Goal: Transaction & Acquisition: Purchase product/service

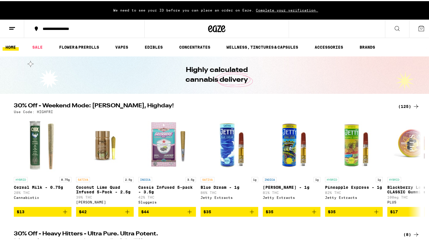
click at [418, 30] on icon at bounding box center [421, 27] width 7 height 7
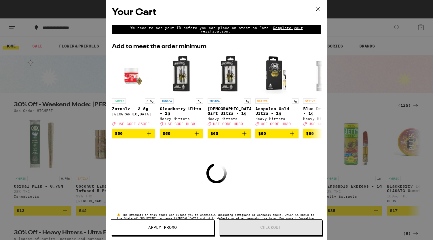
click at [318, 10] on icon at bounding box center [318, 9] width 9 height 9
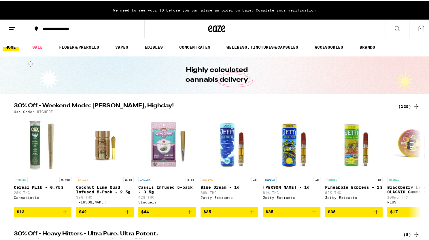
click at [394, 28] on icon at bounding box center [397, 27] width 7 height 7
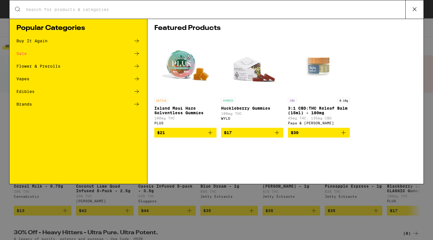
click at [138, 66] on icon at bounding box center [137, 66] width 5 height 4
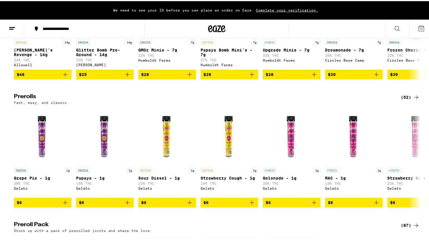
scroll to position [254, 0]
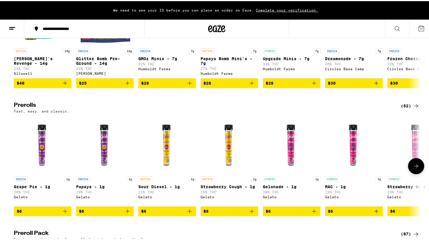
click at [416, 169] on icon at bounding box center [416, 165] width 7 height 7
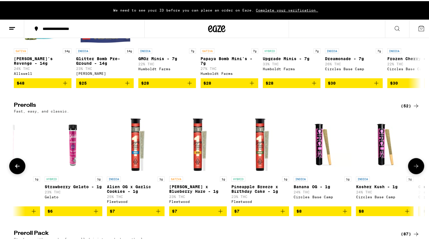
scroll to position [0, 343]
click at [416, 169] on icon at bounding box center [416, 165] width 7 height 7
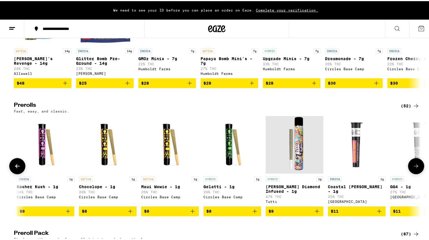
scroll to position [0, 686]
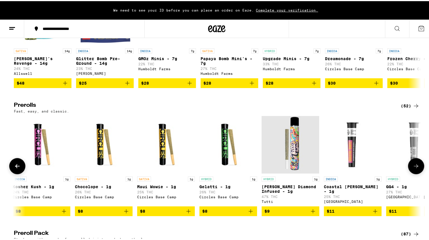
click at [414, 169] on icon at bounding box center [416, 165] width 7 height 7
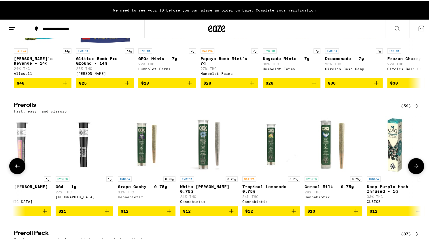
scroll to position [0, 1029]
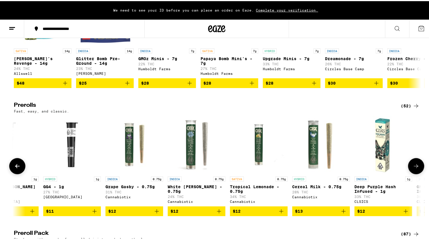
click at [414, 169] on icon at bounding box center [416, 165] width 7 height 7
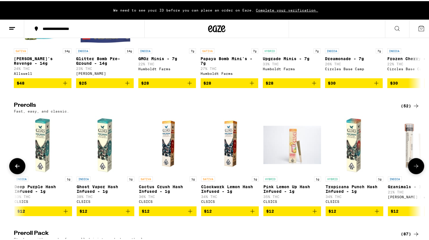
scroll to position [0, 1372]
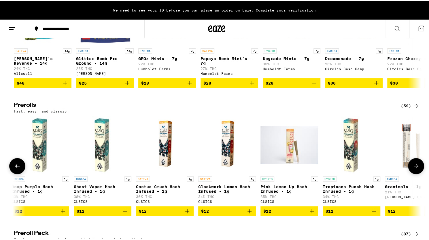
click at [414, 169] on icon at bounding box center [416, 165] width 7 height 7
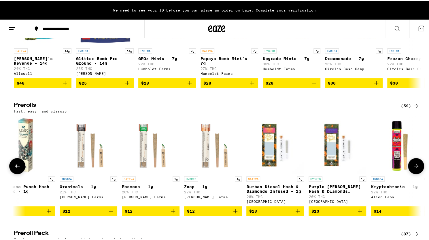
scroll to position [0, 1715]
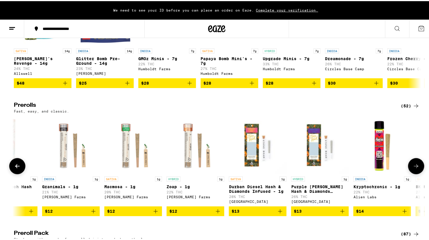
click at [413, 169] on icon at bounding box center [416, 165] width 7 height 7
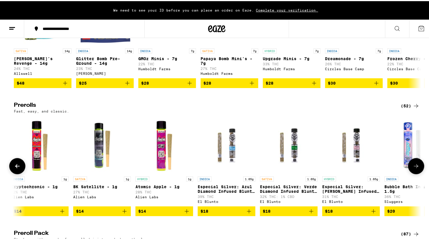
scroll to position [0, 2058]
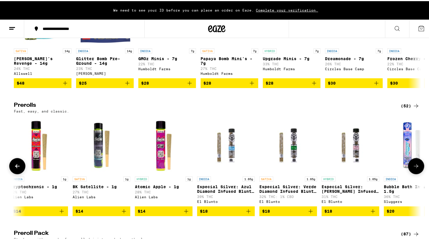
click at [413, 169] on icon at bounding box center [416, 165] width 7 height 7
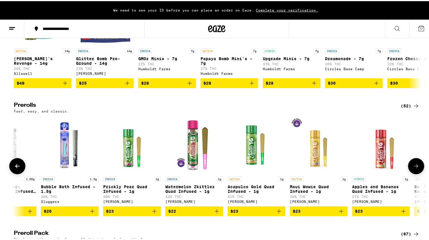
click at [413, 169] on icon at bounding box center [416, 165] width 7 height 7
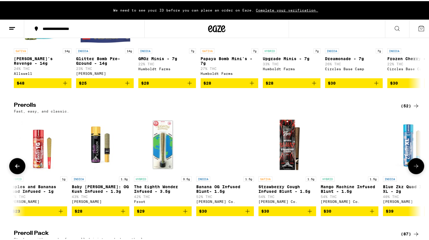
scroll to position [0, 2744]
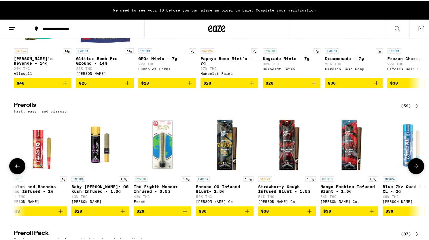
click at [418, 173] on button at bounding box center [416, 165] width 16 height 16
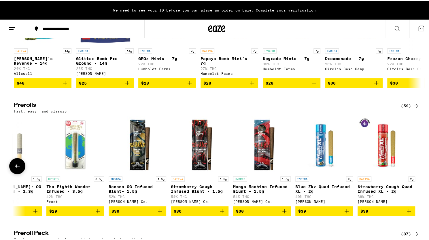
scroll to position [0, 2831]
click at [259, 165] on img "Open page for Mango Machine Infused Blunt - 1.5g from Claybourne Co." at bounding box center [262, 144] width 58 height 58
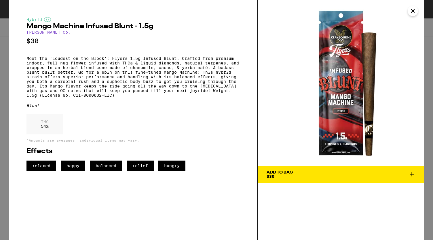
click at [412, 11] on icon "Close" at bounding box center [413, 11] width 7 height 9
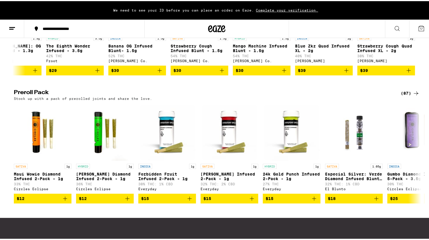
scroll to position [399, 0]
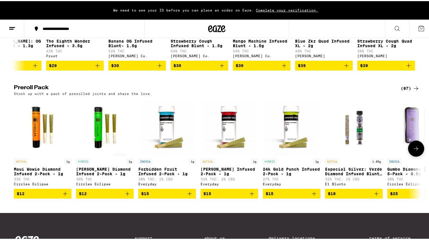
click at [413, 151] on icon at bounding box center [416, 147] width 7 height 7
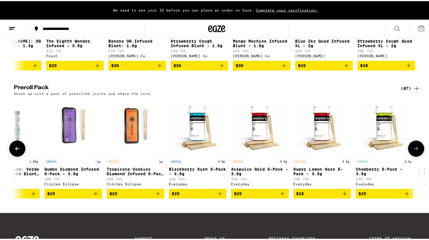
click at [413, 151] on icon at bounding box center [416, 147] width 7 height 7
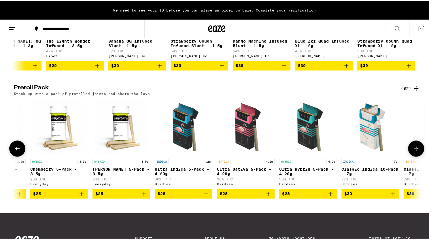
scroll to position [0, 686]
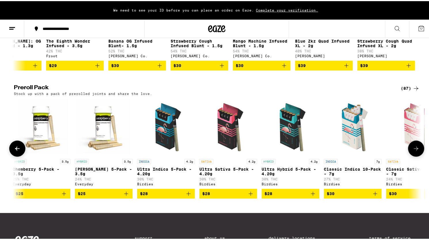
click at [413, 151] on icon at bounding box center [416, 147] width 7 height 7
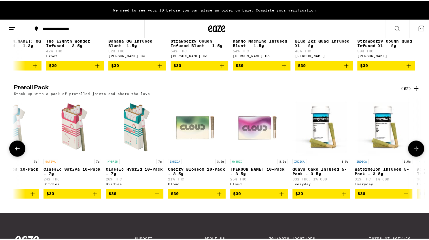
scroll to position [0, 1029]
click at [413, 151] on icon at bounding box center [416, 147] width 7 height 7
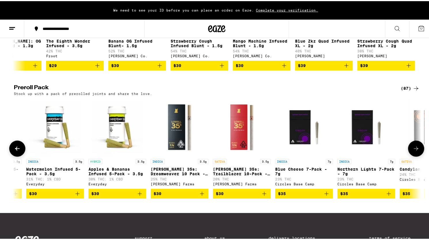
scroll to position [0, 1372]
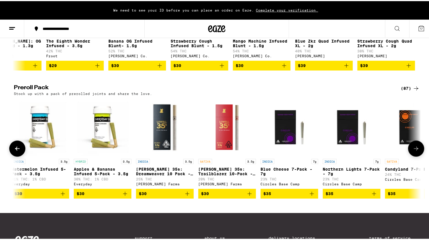
click at [413, 151] on icon at bounding box center [416, 147] width 7 height 7
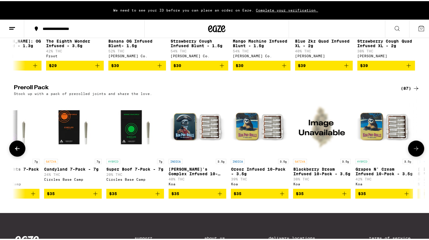
scroll to position [0, 1715]
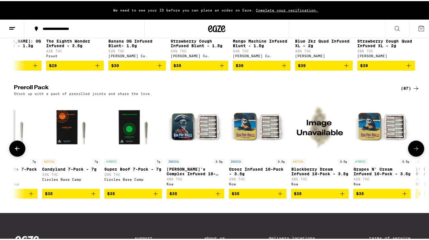
click at [413, 151] on icon at bounding box center [416, 147] width 7 height 7
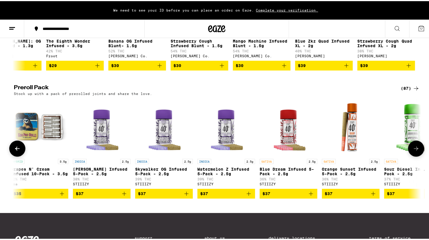
scroll to position [0, 2058]
click at [413, 151] on icon at bounding box center [416, 147] width 7 height 7
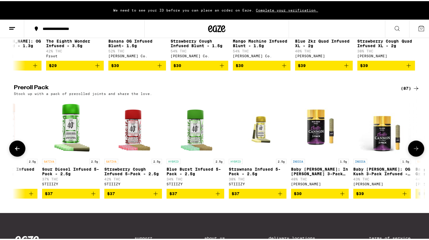
scroll to position [0, 2401]
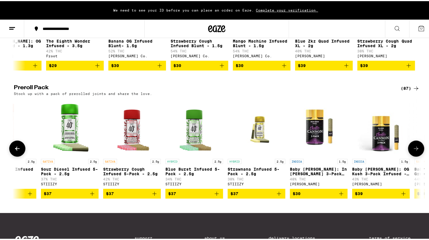
click at [413, 151] on icon at bounding box center [416, 147] width 7 height 7
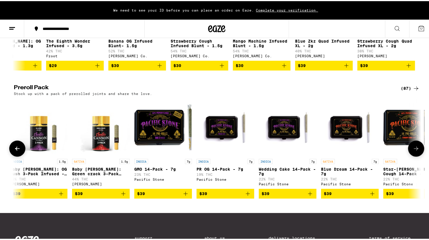
scroll to position [0, 2744]
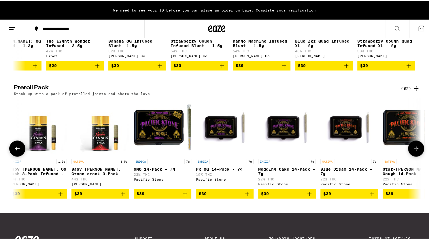
click at [413, 151] on icon at bounding box center [416, 147] width 7 height 7
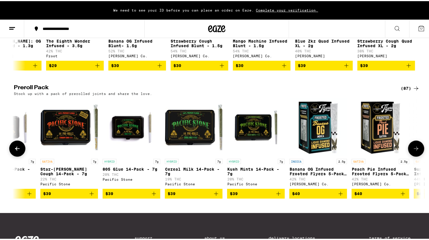
scroll to position [0, 3087]
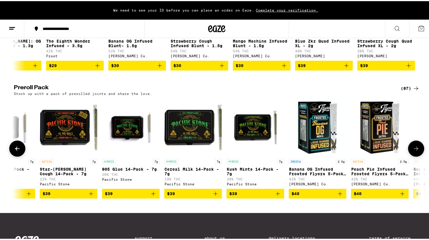
click at [413, 151] on icon at bounding box center [416, 147] width 7 height 7
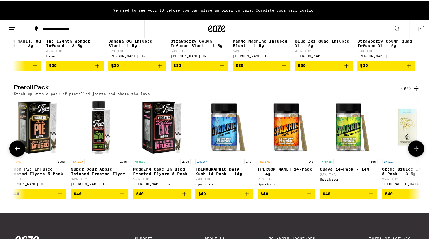
scroll to position [0, 3430]
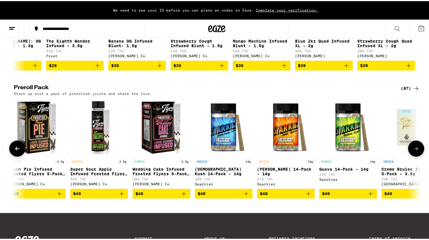
click at [413, 151] on icon at bounding box center [416, 147] width 7 height 7
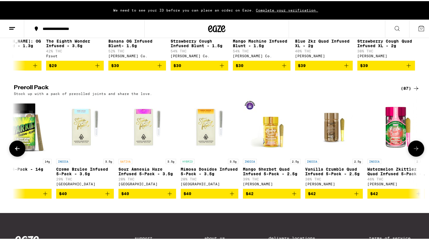
scroll to position [0, 3773]
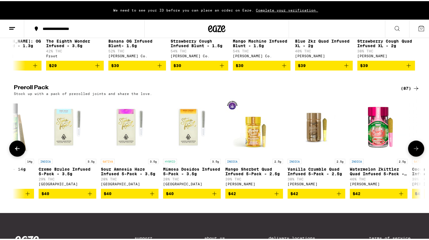
click at [413, 151] on icon at bounding box center [416, 147] width 7 height 7
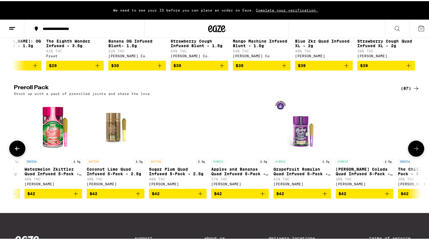
scroll to position [0, 4116]
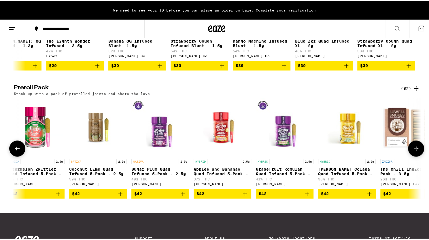
click at [413, 151] on icon at bounding box center [416, 147] width 7 height 7
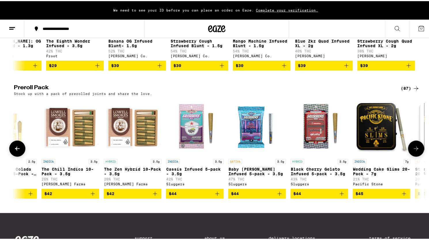
scroll to position [0, 4459]
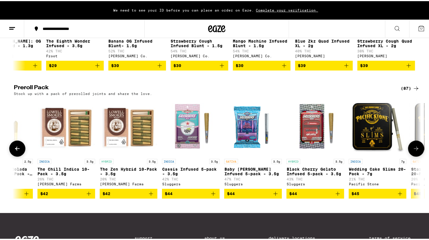
click at [413, 151] on icon at bounding box center [416, 147] width 7 height 7
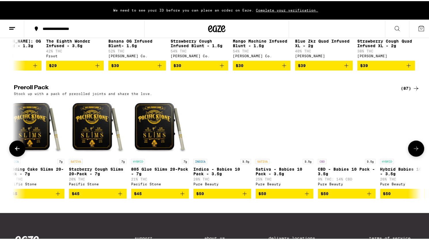
scroll to position [0, 4802]
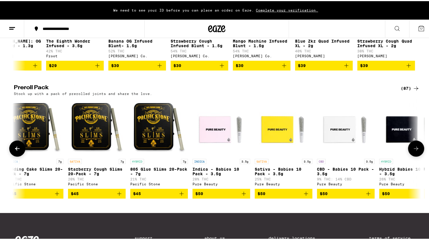
click at [413, 151] on icon at bounding box center [416, 147] width 7 height 7
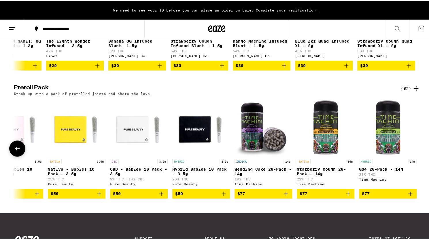
scroll to position [0, 5010]
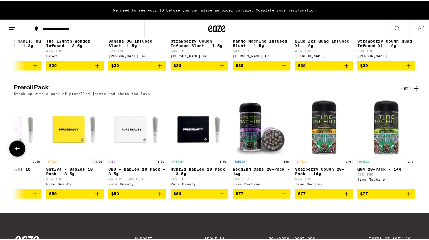
click at [413, 156] on div at bounding box center [416, 147] width 16 height 16
click at [18, 151] on icon at bounding box center [17, 147] width 7 height 7
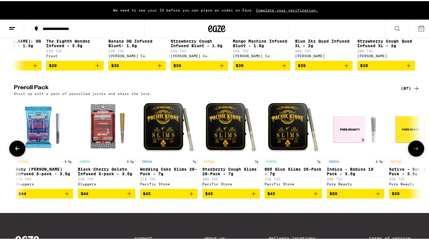
click at [18, 151] on icon at bounding box center [17, 147] width 7 height 7
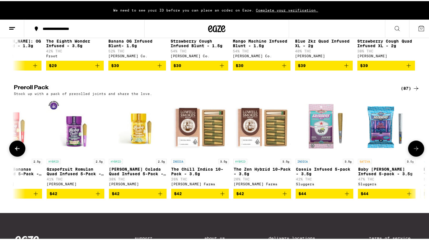
scroll to position [0, 4324]
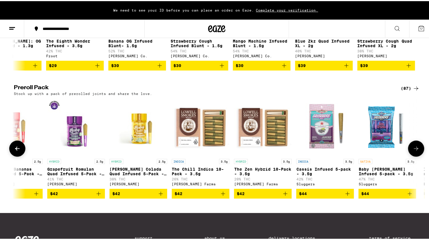
click at [18, 151] on icon at bounding box center [17, 147] width 7 height 7
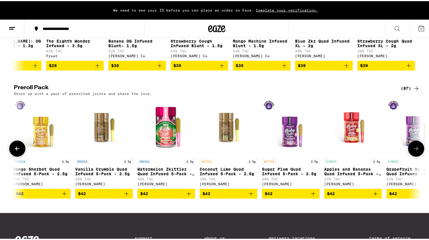
scroll to position [0, 3981]
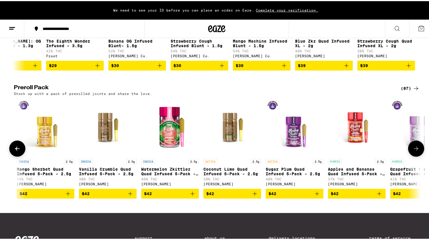
click at [413, 151] on icon at bounding box center [416, 147] width 7 height 7
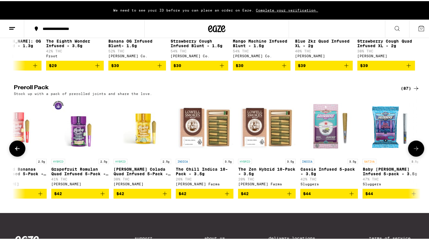
scroll to position [0, 4324]
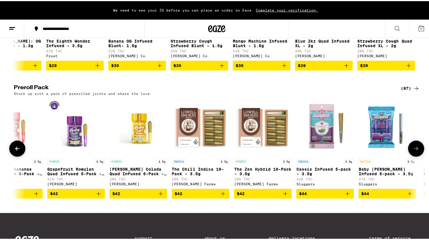
click at [324, 141] on img "Open page for Cassis Infused 5-pack - 3.5g from Sluggers" at bounding box center [325, 126] width 58 height 58
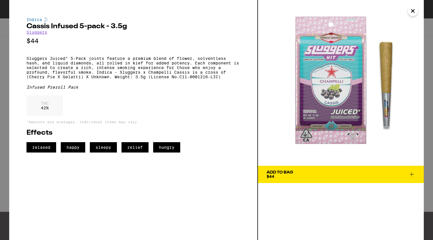
click at [412, 172] on icon at bounding box center [412, 174] width 7 height 7
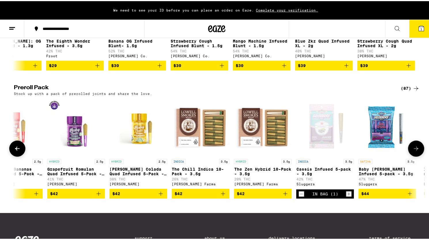
click at [13, 156] on button at bounding box center [17, 147] width 16 height 16
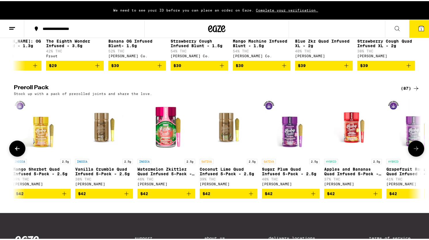
scroll to position [0, 3981]
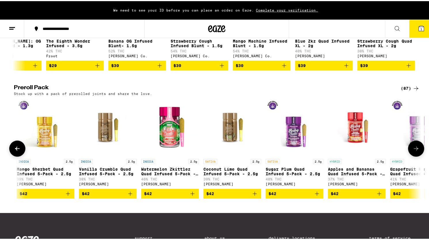
click at [13, 156] on button at bounding box center [17, 147] width 16 height 16
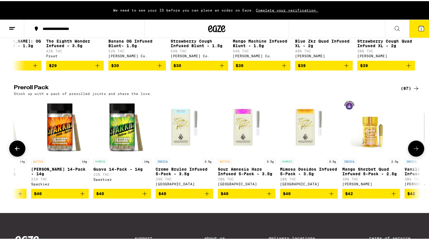
scroll to position [0, 3638]
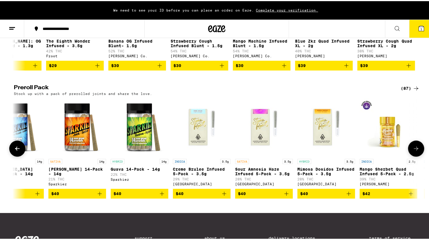
click at [13, 156] on button at bounding box center [17, 147] width 16 height 16
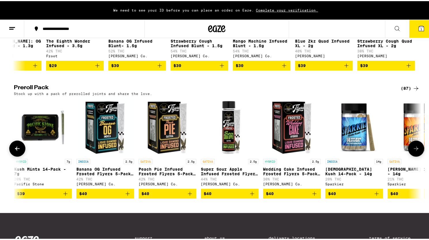
scroll to position [0, 3295]
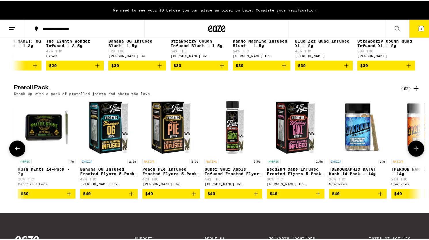
click at [13, 156] on button at bounding box center [17, 147] width 16 height 16
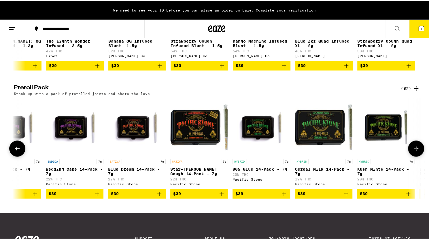
scroll to position [0, 2952]
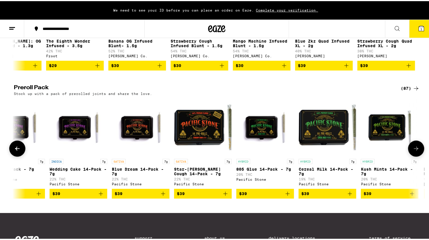
click at [13, 156] on button at bounding box center [17, 147] width 16 height 16
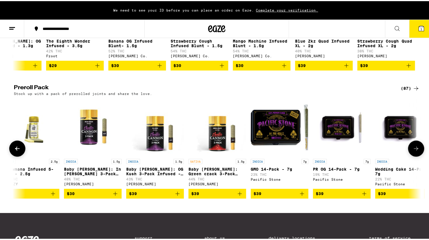
scroll to position [0, 2610]
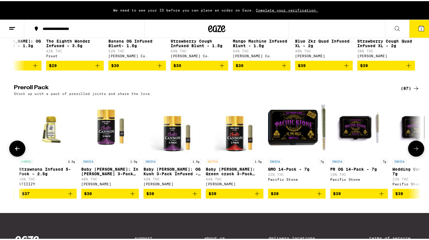
click at [67, 196] on icon "Add to bag" at bounding box center [70, 192] width 7 height 7
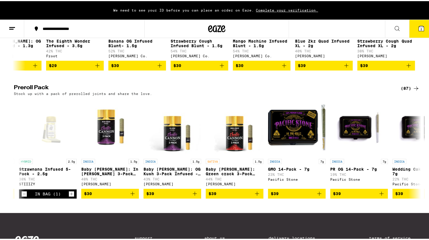
click at [15, 27] on icon at bounding box center [12, 27] width 7 height 7
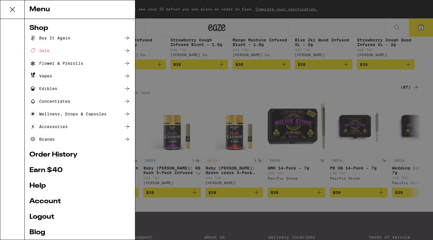
click at [54, 76] on div "Vapes" at bounding box center [79, 76] width 101 height 7
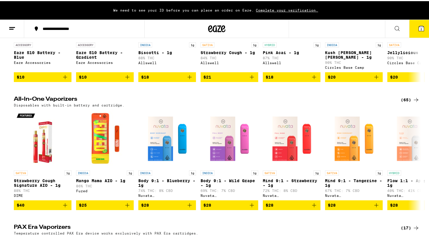
scroll to position [130, 0]
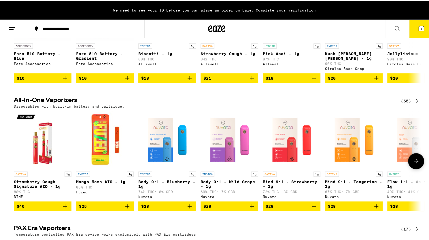
click at [188, 209] on icon "Add to bag" at bounding box center [189, 205] width 7 height 7
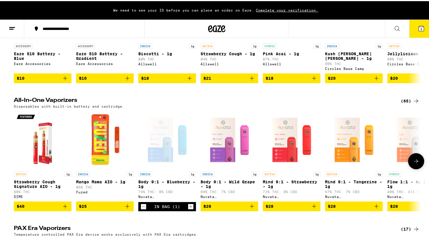
click at [414, 161] on icon at bounding box center [416, 160] width 7 height 7
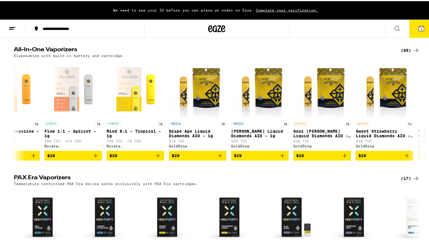
scroll to position [183, 0]
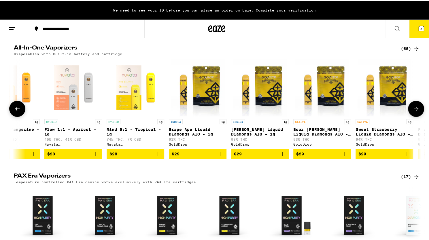
click at [415, 107] on icon at bounding box center [416, 107] width 7 height 7
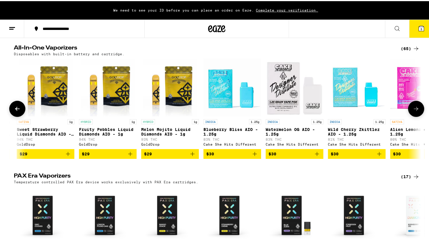
scroll to position [0, 686]
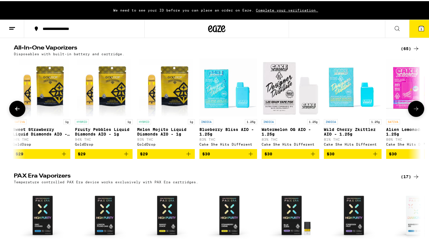
click at [123, 156] on icon "Add to bag" at bounding box center [126, 153] width 7 height 7
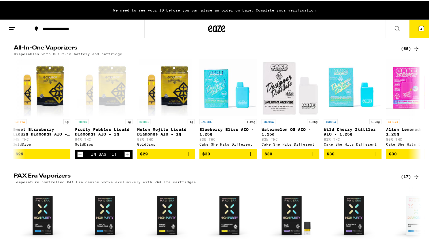
click at [15, 28] on icon at bounding box center [12, 27] width 7 height 7
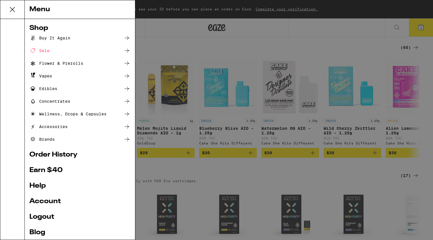
click at [80, 102] on div "Concentrates" at bounding box center [79, 101] width 101 height 7
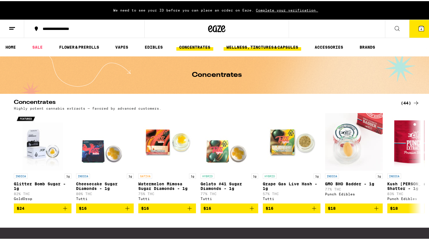
click at [246, 46] on link "WELLNESS, TINCTURES & CAPSULES" at bounding box center [263, 46] width 78 height 7
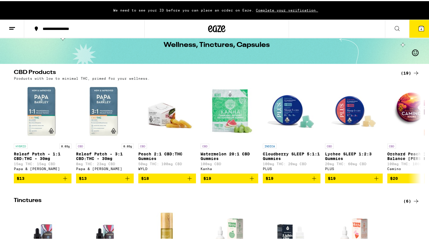
scroll to position [13, 0]
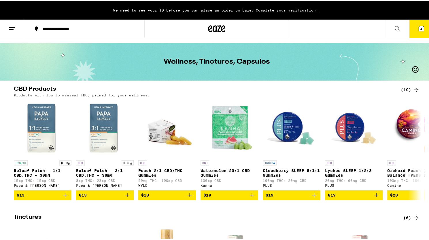
click at [13, 31] on button at bounding box center [12, 28] width 24 height 18
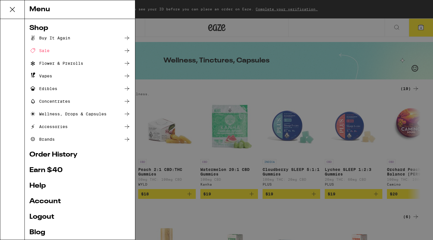
click at [46, 90] on div "Edibles" at bounding box center [43, 88] width 28 height 7
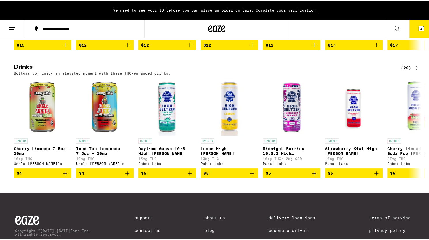
scroll to position [293, 0]
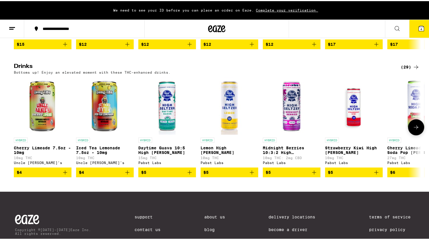
click at [413, 130] on icon at bounding box center [416, 126] width 7 height 7
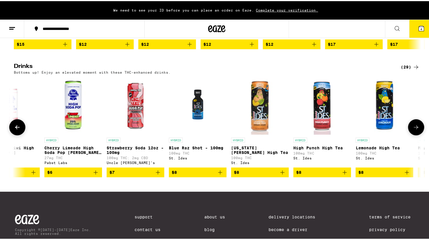
click at [413, 130] on icon at bounding box center [416, 126] width 7 height 7
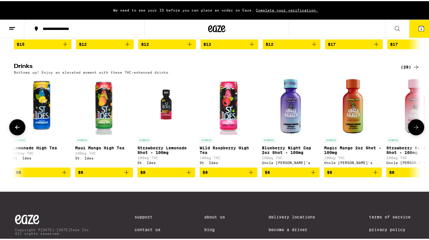
scroll to position [0, 686]
click at [413, 130] on icon at bounding box center [416, 126] width 7 height 7
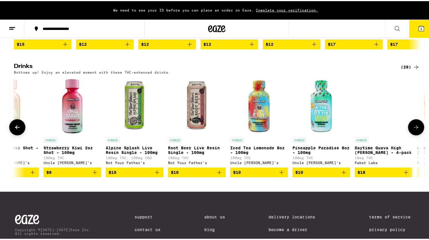
scroll to position [0, 1029]
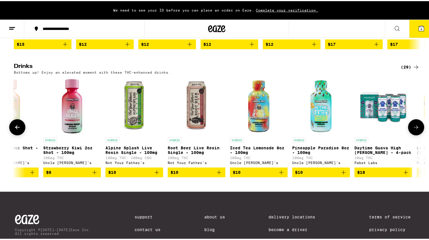
click at [413, 130] on icon at bounding box center [416, 126] width 7 height 7
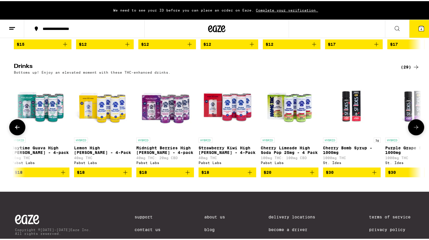
scroll to position [0, 1372]
click at [413, 130] on icon at bounding box center [416, 126] width 7 height 7
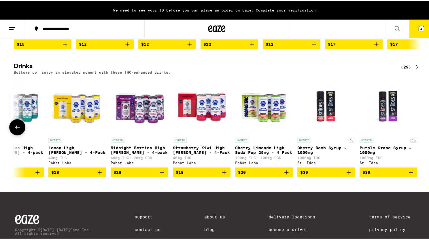
scroll to position [0, 1400]
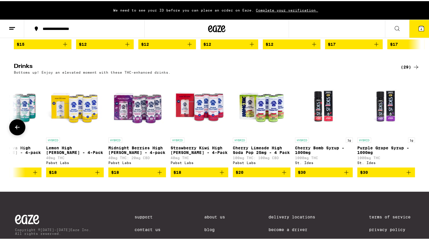
click at [380, 154] on p "Purple Grape Syrup - 1000mg" at bounding box center [386, 149] width 58 height 9
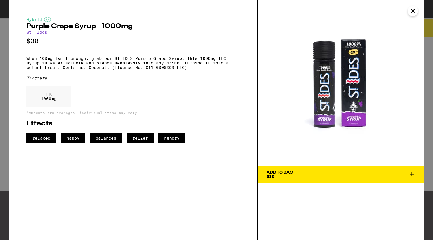
click at [412, 13] on icon "Close" at bounding box center [413, 11] width 7 height 9
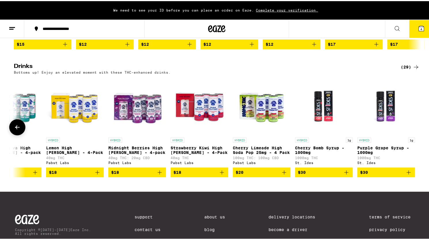
click at [14, 130] on icon at bounding box center [17, 126] width 7 height 7
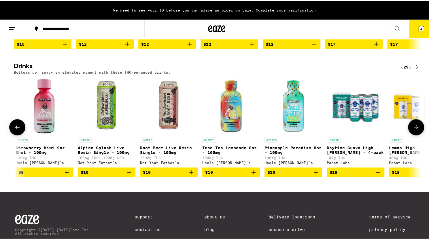
scroll to position [0, 1057]
click at [14, 131] on button at bounding box center [17, 126] width 16 height 16
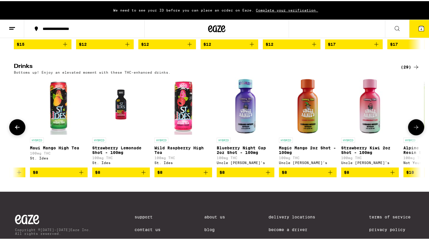
scroll to position [0, 714]
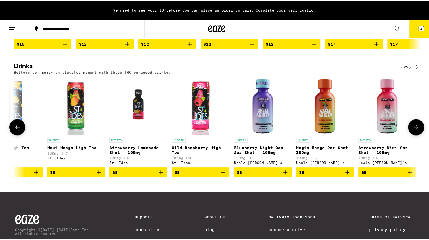
click at [413, 130] on icon at bounding box center [416, 126] width 7 height 7
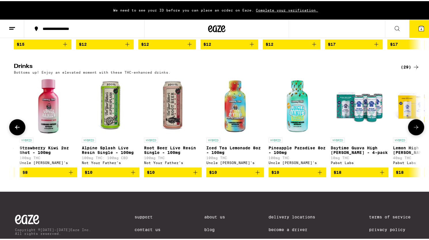
scroll to position [0, 1057]
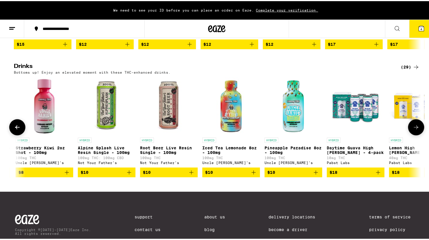
click at [41, 134] on img "Open page for Strawberry Kiwi 2oz Shot - 100mg from Uncle Arnie's" at bounding box center [45, 105] width 58 height 58
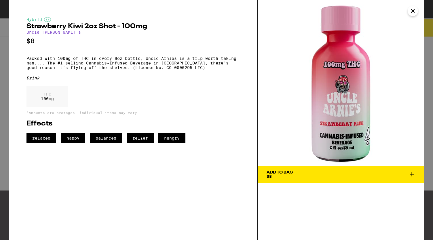
click at [413, 13] on icon "Close" at bounding box center [413, 11] width 7 height 9
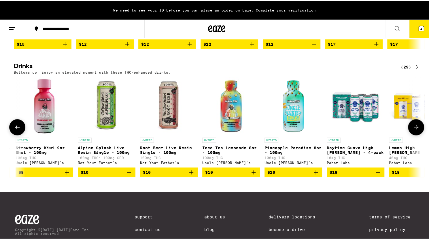
click at [417, 130] on icon at bounding box center [416, 126] width 7 height 7
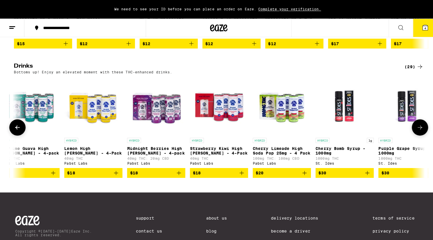
scroll to position [0, 1400]
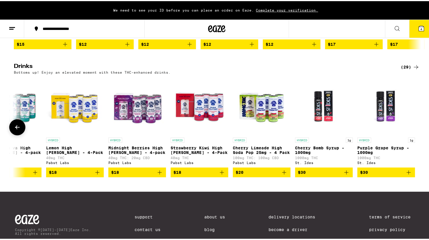
click at [417, 134] on div at bounding box center [416, 126] width 16 height 16
click at [384, 175] on span "$30" at bounding box center [386, 171] width 52 height 7
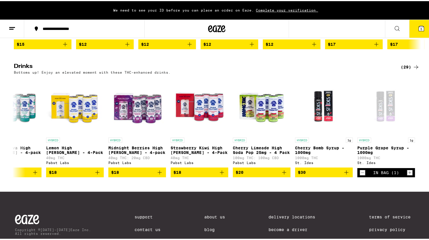
click at [423, 27] on button "5" at bounding box center [421, 28] width 24 height 18
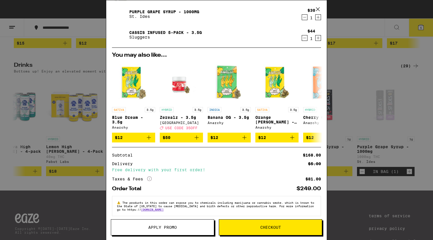
scroll to position [102, 0]
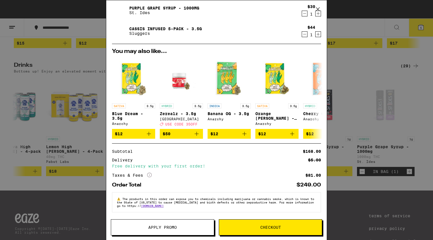
click at [273, 227] on span "Checkout" at bounding box center [271, 228] width 21 height 4
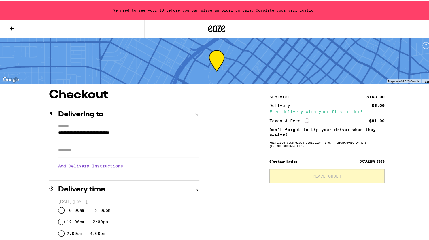
click at [107, 168] on h3 "Add Delivery Instructions" at bounding box center [128, 165] width 141 height 13
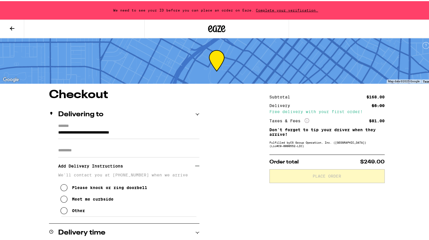
click at [64, 201] on icon at bounding box center [64, 198] width 7 height 7
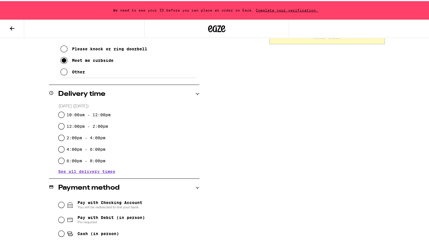
scroll to position [145, 0]
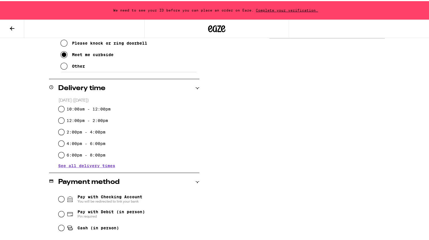
click at [105, 167] on span "See all delivery times" at bounding box center [86, 165] width 57 height 4
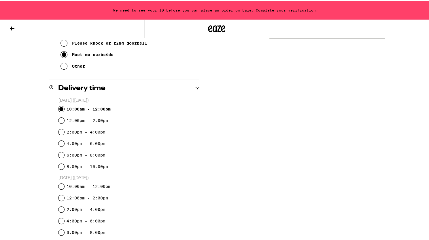
click at [59, 108] on input "10:00am - 12:00pm" at bounding box center [62, 108] width 6 height 6
radio input "true"
click at [14, 27] on icon at bounding box center [12, 27] width 5 height 4
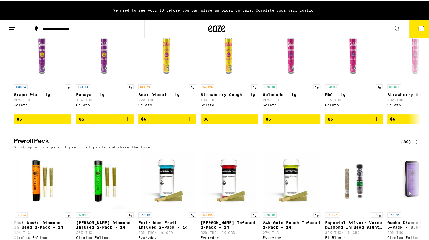
scroll to position [0, 686]
